Goal: Information Seeking & Learning: Learn about a topic

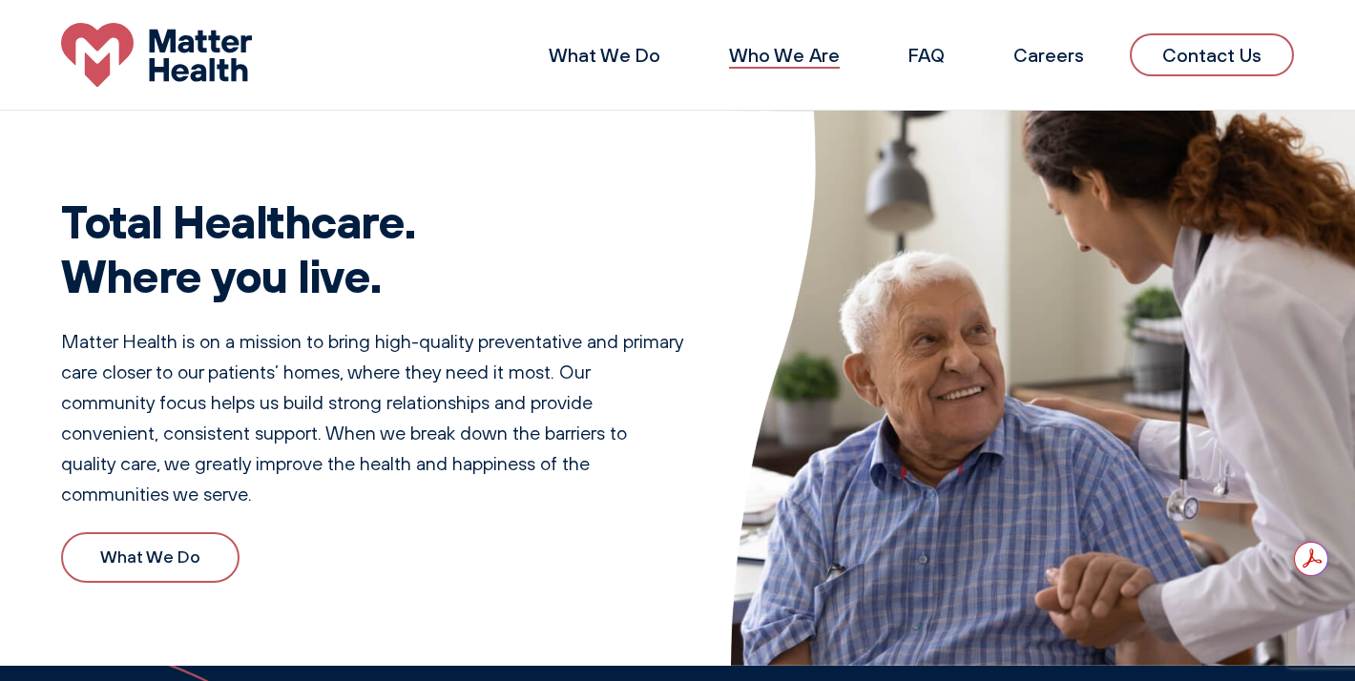
click at [779, 57] on link "Who We Are" at bounding box center [784, 55] width 111 height 24
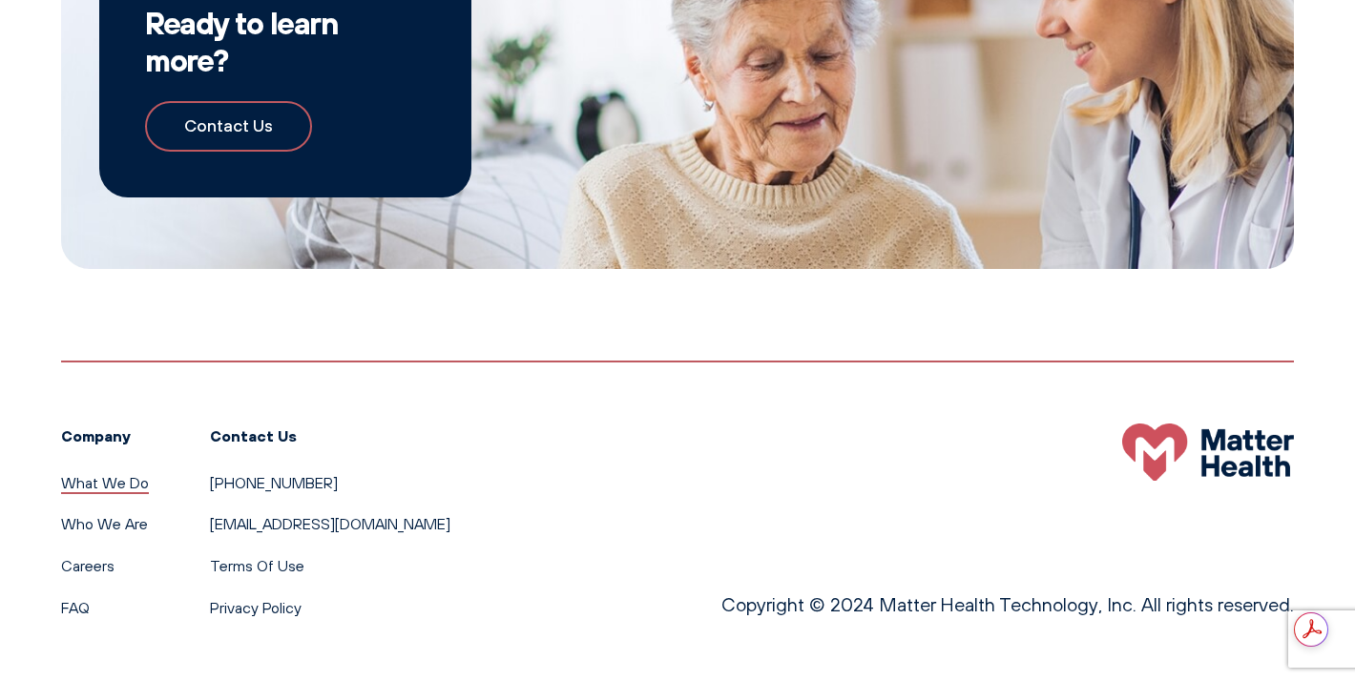
click at [129, 485] on link "What We Do" at bounding box center [105, 482] width 88 height 19
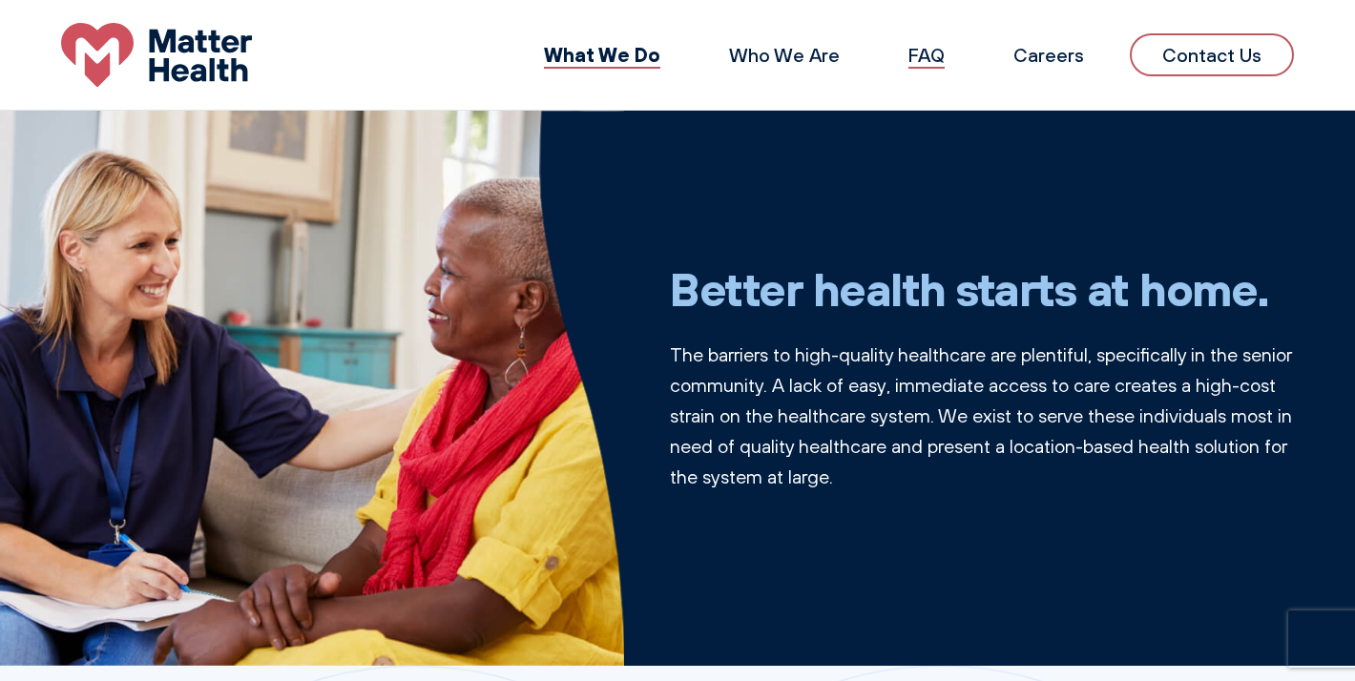
click at [931, 52] on link "FAQ" at bounding box center [926, 55] width 36 height 24
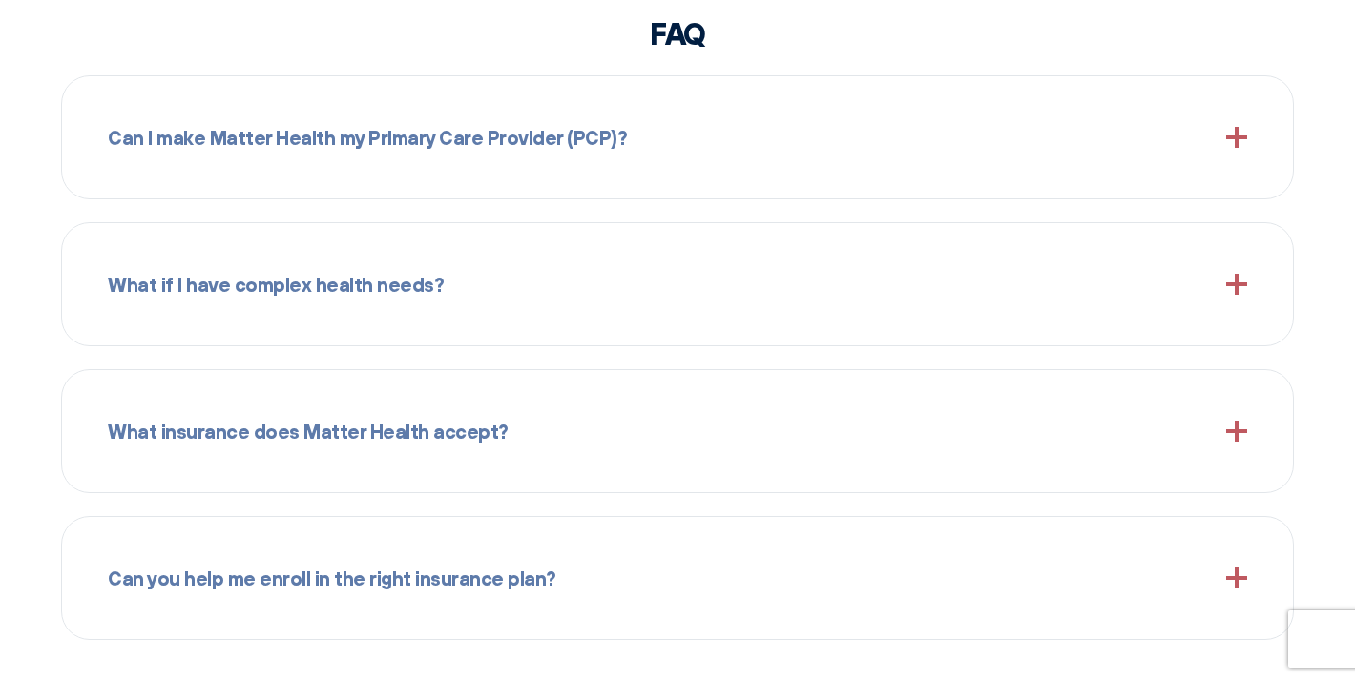
scroll to position [1991, 0]
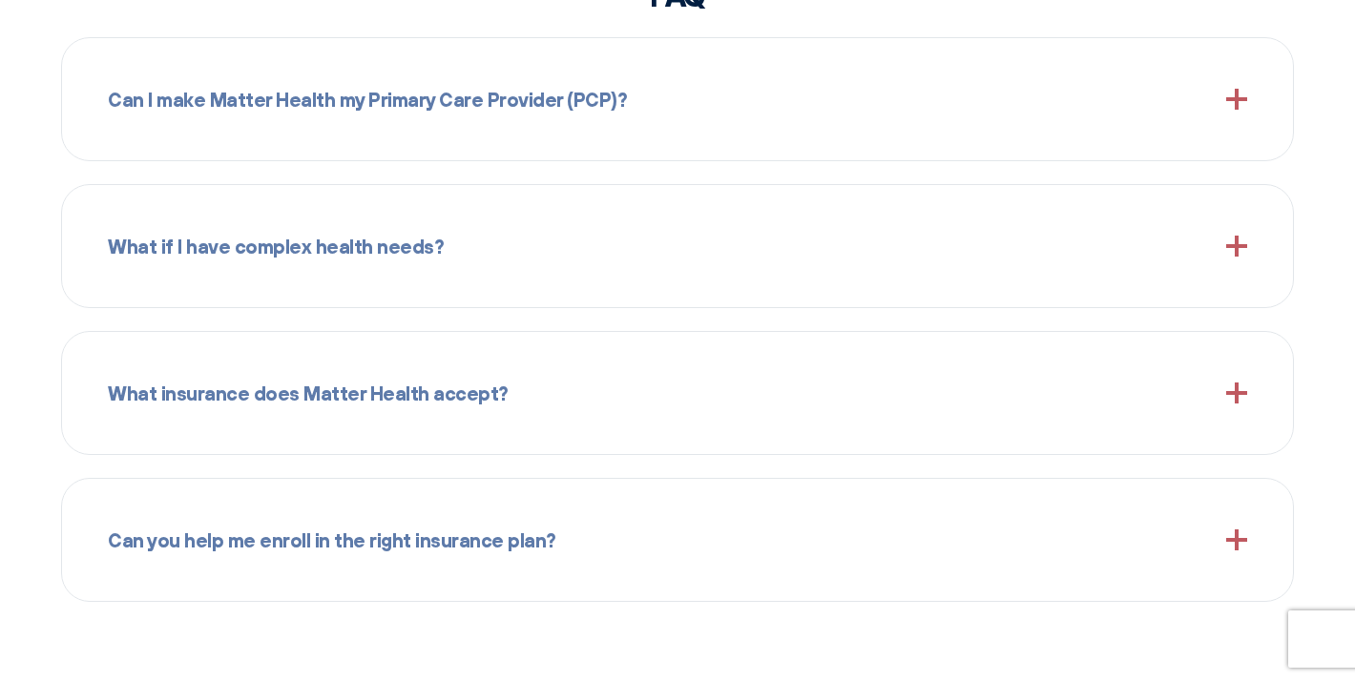
click at [1131, 126] on div "Can I make Matter Health my Primary Care Provider (PCP)?" at bounding box center [677, 99] width 1139 height 76
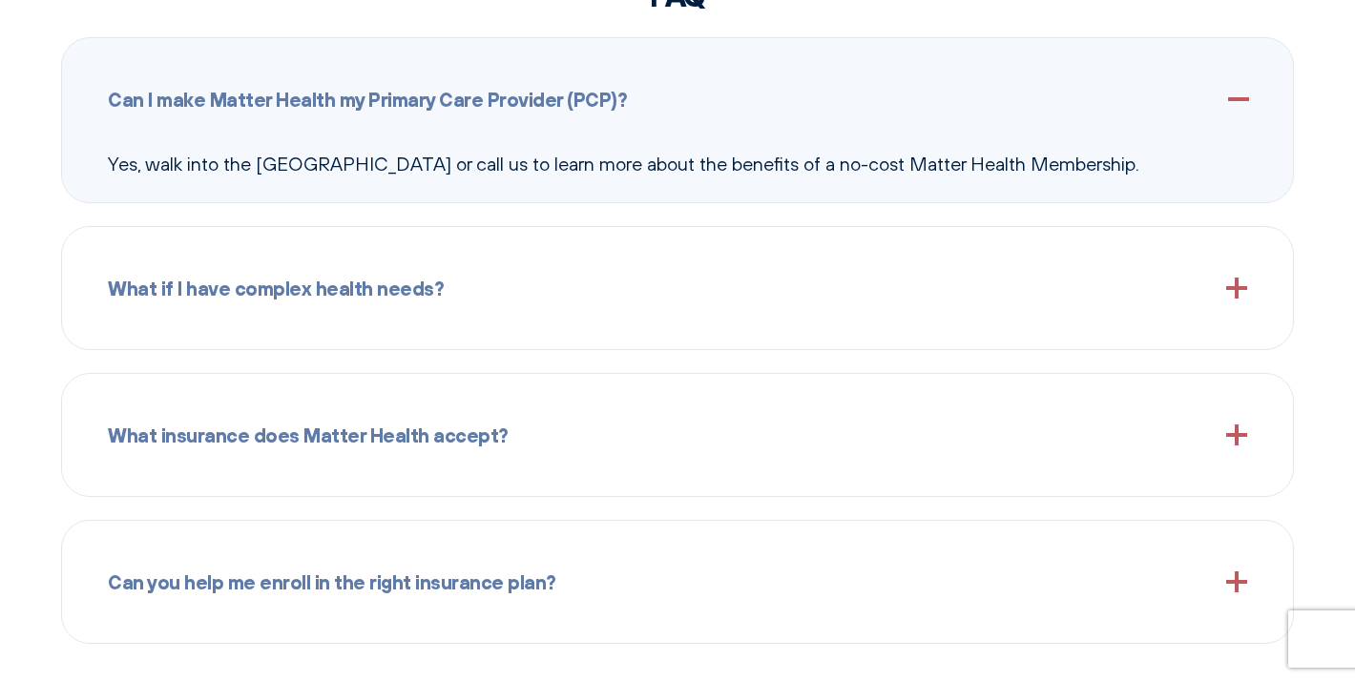
click at [885, 311] on div "What if I have complex health needs?" at bounding box center [677, 288] width 1139 height 76
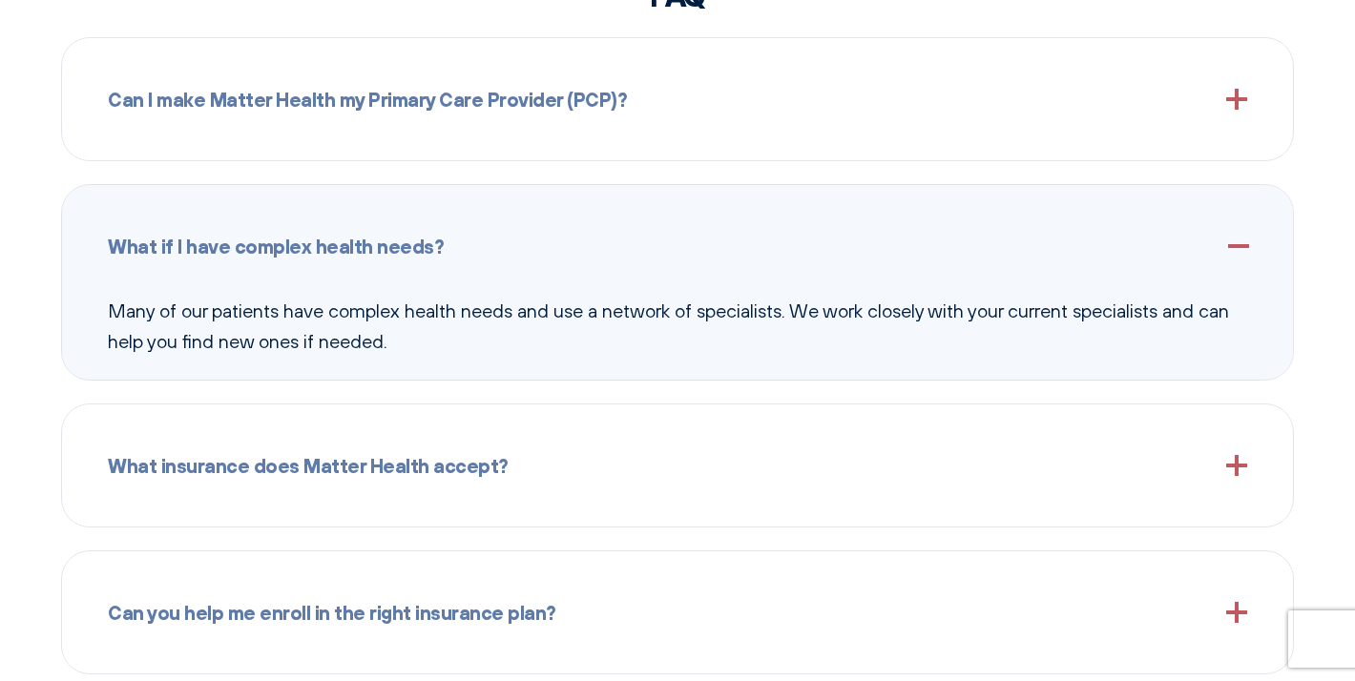
click at [916, 507] on div "What insurance does Matter Health accept? We accept most insurance plans, inclu…" at bounding box center [677, 465] width 1232 height 124
click at [923, 480] on div "What insurance does Matter Health accept?" at bounding box center [677, 465] width 1139 height 76
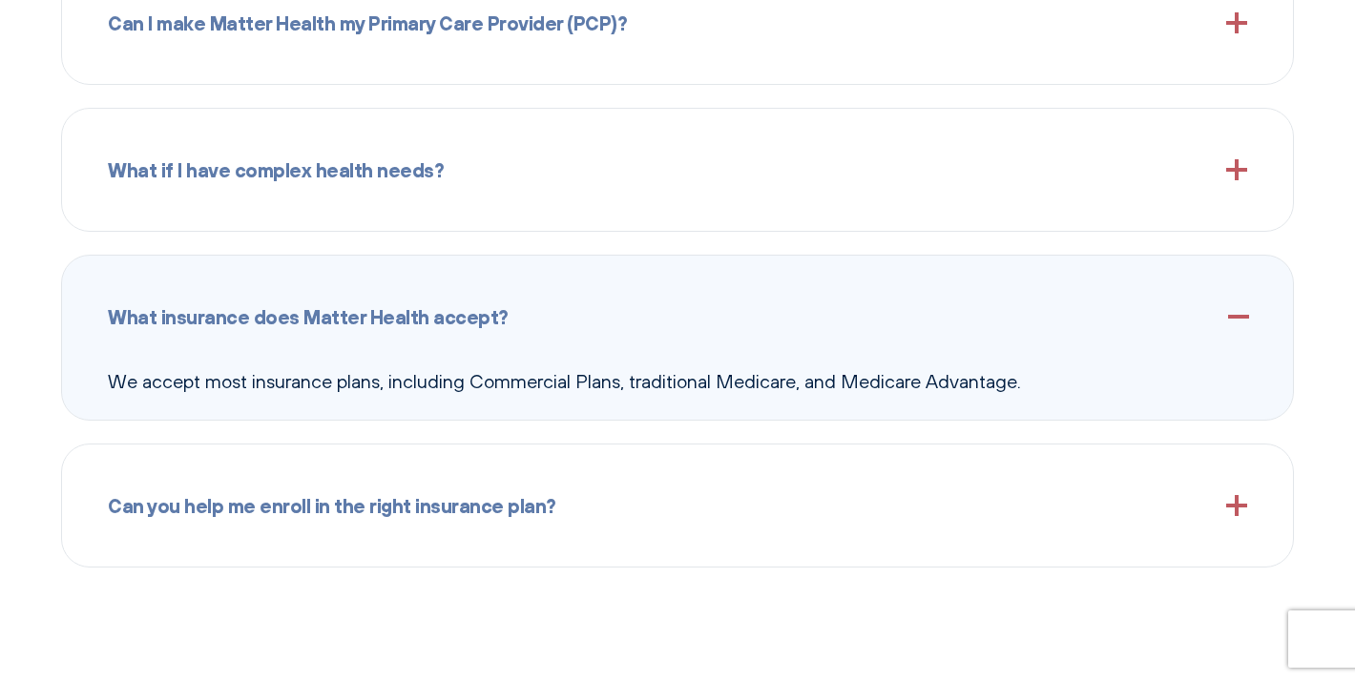
scroll to position [2105, 0]
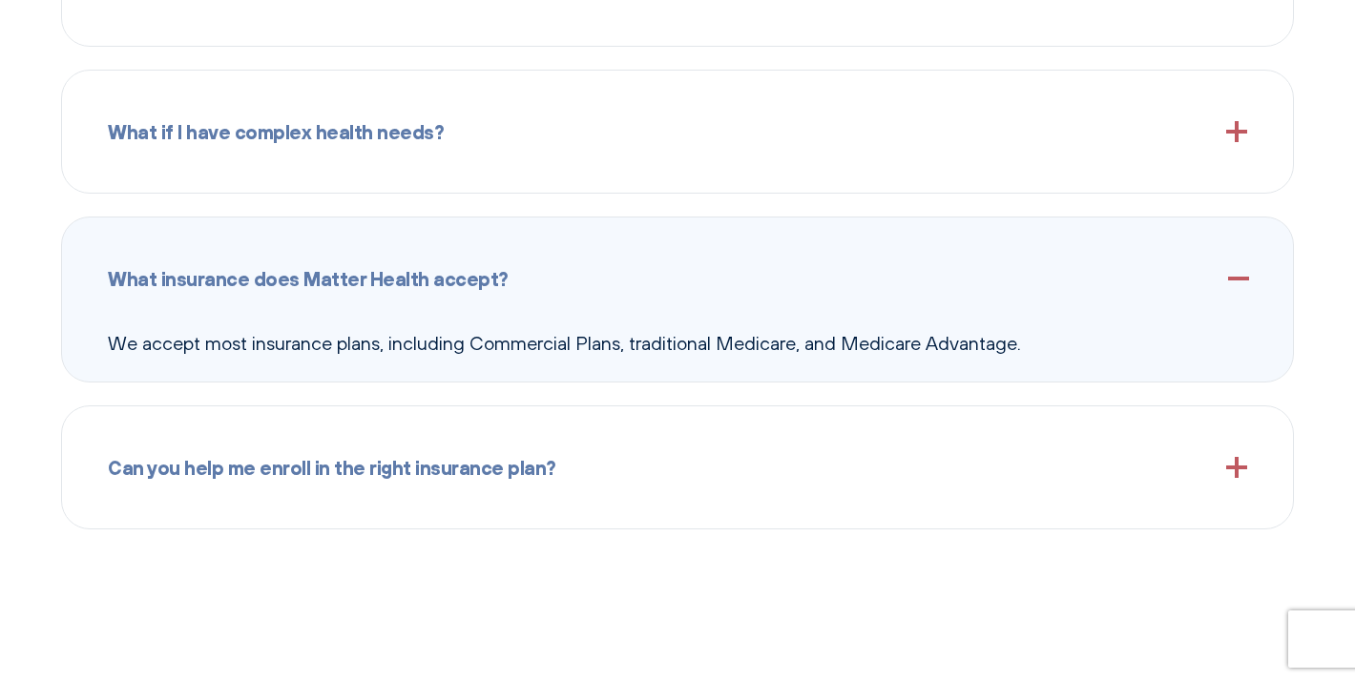
click at [923, 480] on div "Can you help me enroll in the right insurance plan?" at bounding box center [677, 467] width 1139 height 76
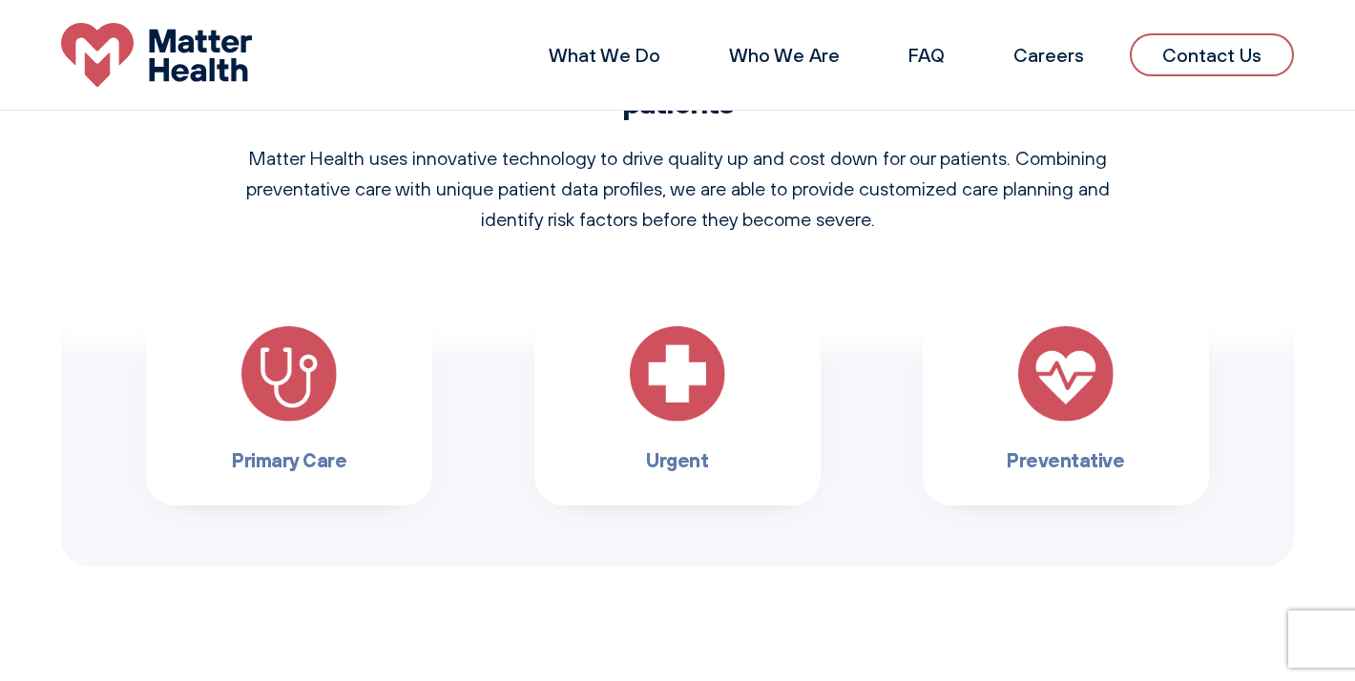
scroll to position [1228, 0]
